Goal: Information Seeking & Learning: Learn about a topic

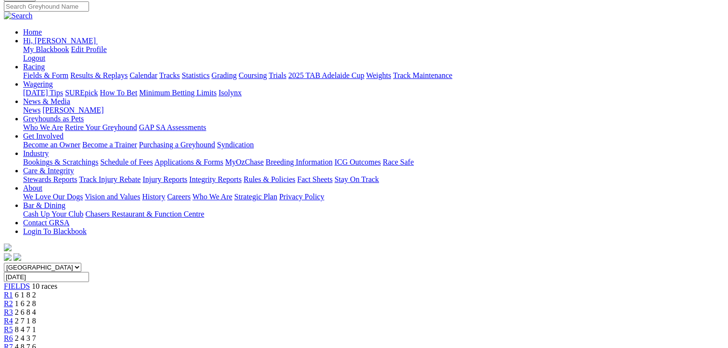
scroll to position [48, 0]
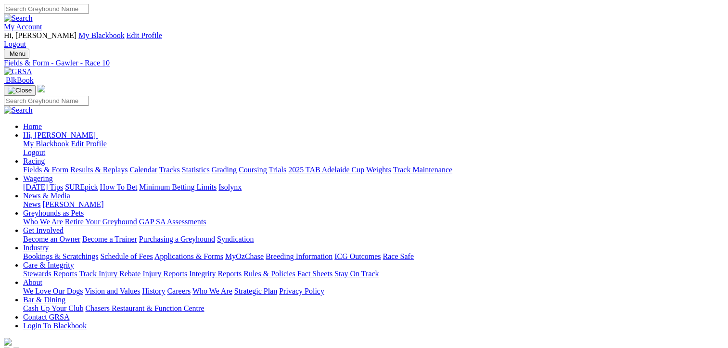
drag, startPoint x: 483, startPoint y: 156, endPoint x: 480, endPoint y: 145, distance: 11.6
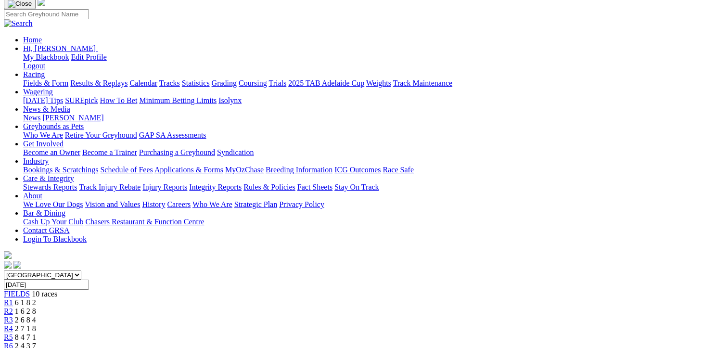
scroll to position [48, 0]
